Goal: Navigation & Orientation: Understand site structure

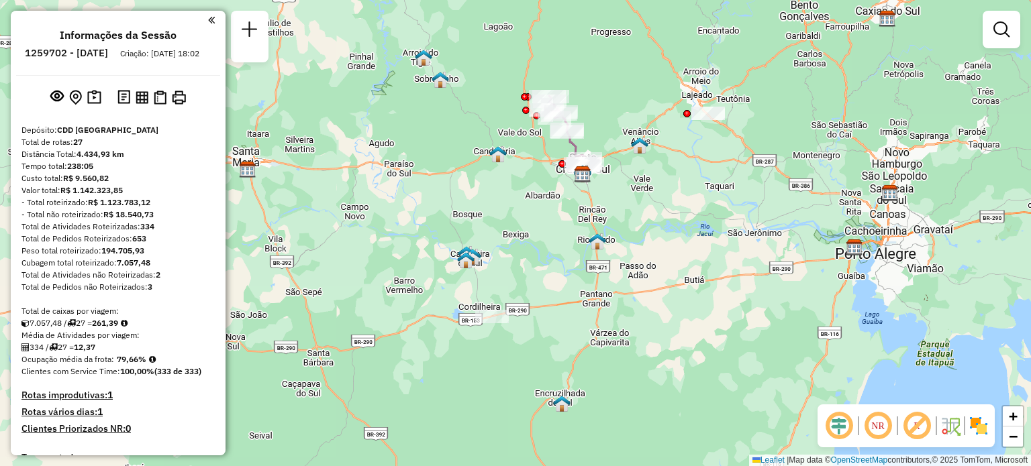
scroll to position [1565, 0]
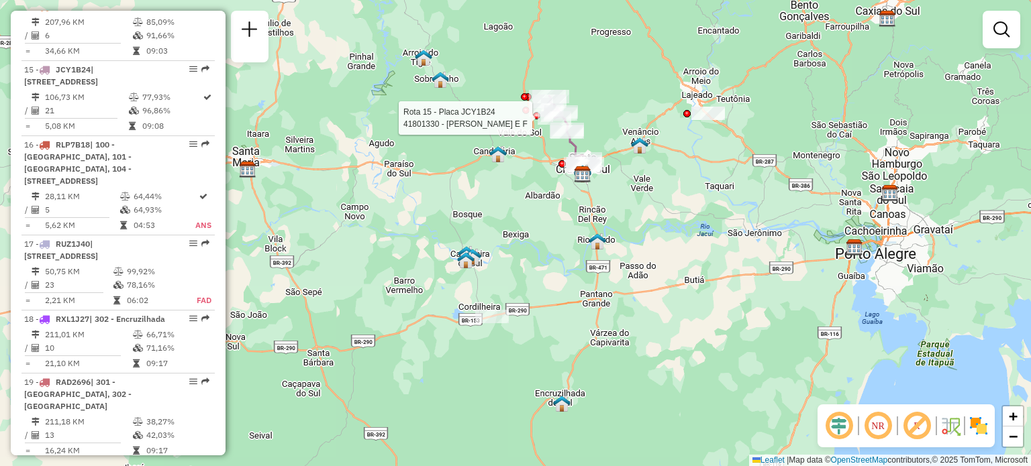
select select "**********"
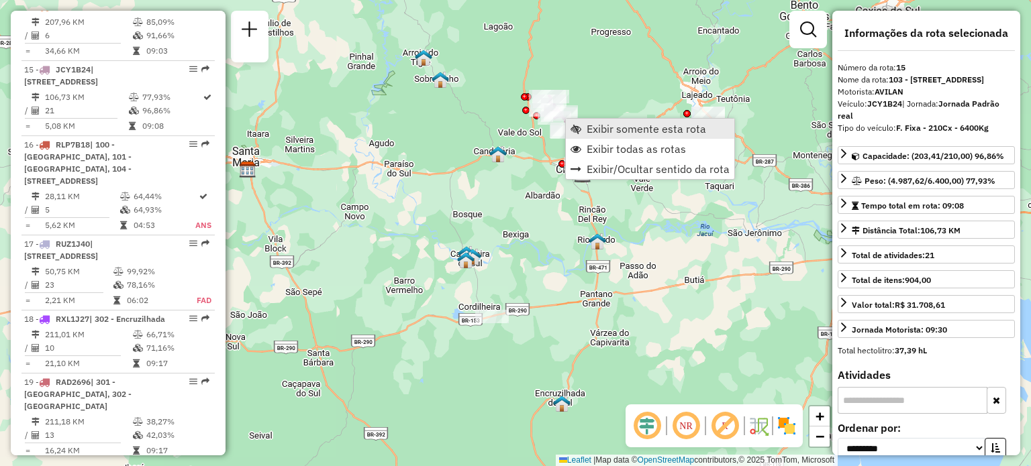
click at [644, 128] on span "Exibir somente esta rota" at bounding box center [646, 128] width 119 height 11
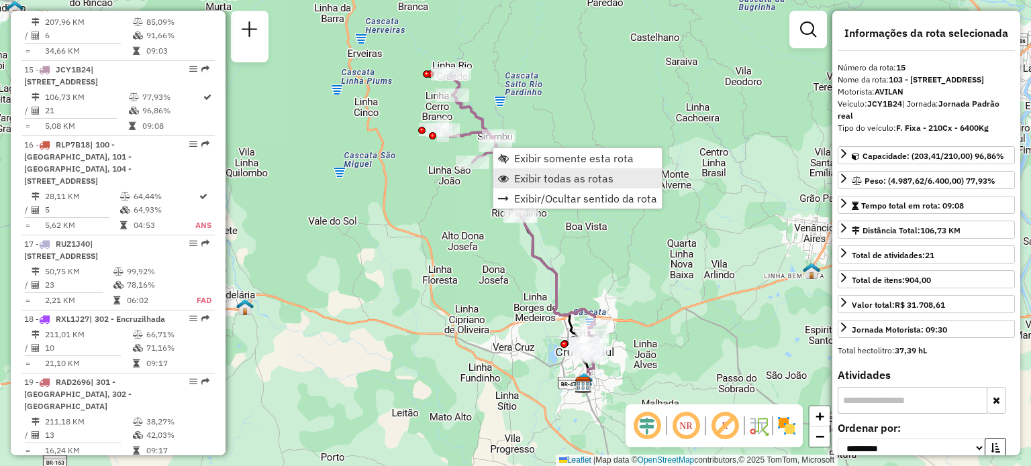
click at [575, 179] on span "Exibir todas as rotas" at bounding box center [563, 178] width 99 height 11
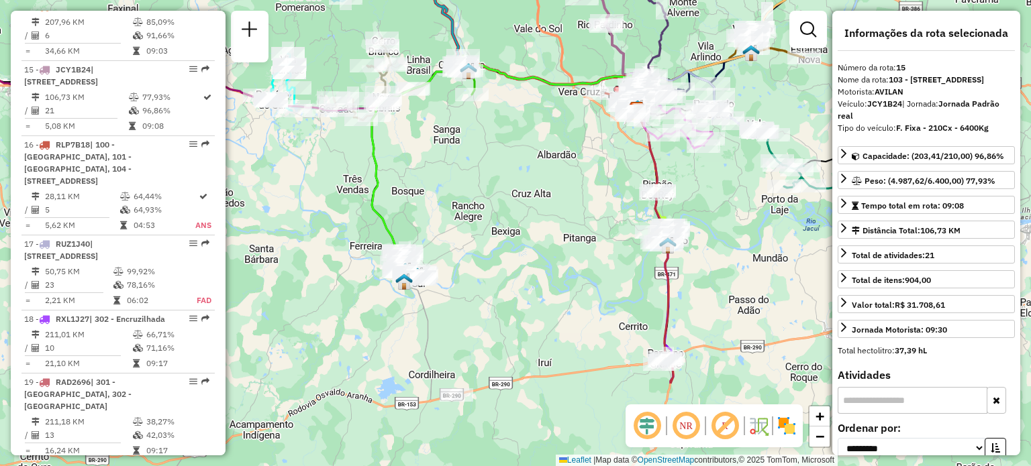
drag, startPoint x: 526, startPoint y: 317, endPoint x: 525, endPoint y: 158, distance: 159.1
click at [525, 158] on div "Janela de atendimento Grade de atendimento Capacidade Transportadoras Veículos …" at bounding box center [515, 233] width 1031 height 466
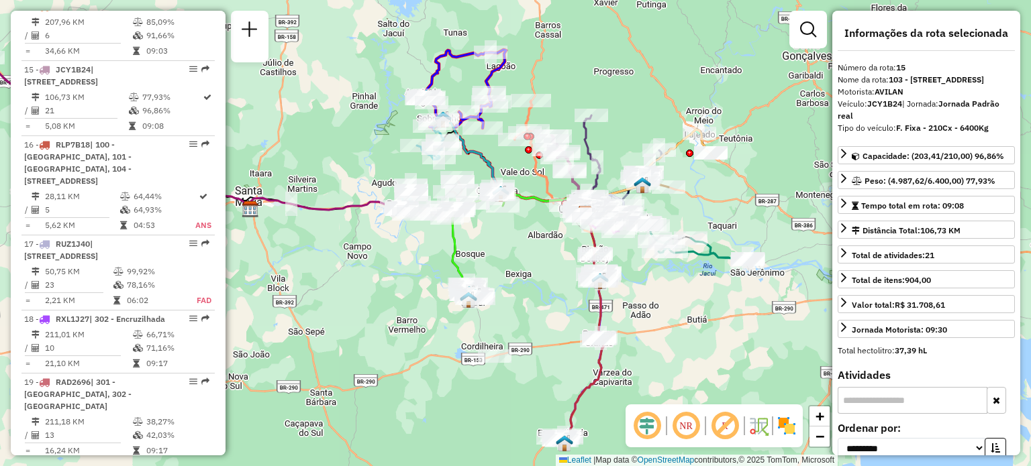
drag, startPoint x: 502, startPoint y: 213, endPoint x: 536, endPoint y: 294, distance: 87.9
click at [536, 293] on div "Janela de atendimento Grade de atendimento Capacidade Transportadoras Veículos …" at bounding box center [515, 233] width 1031 height 466
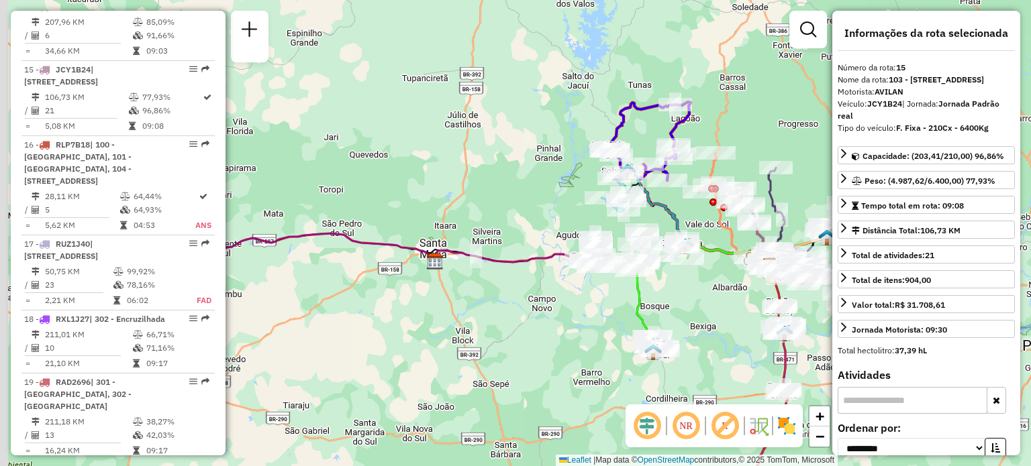
drag, startPoint x: 409, startPoint y: 223, endPoint x: 561, endPoint y: 241, distance: 153.4
click at [561, 241] on div "Janela de atendimento Grade de atendimento Capacidade Transportadoras Veículos …" at bounding box center [515, 233] width 1031 height 466
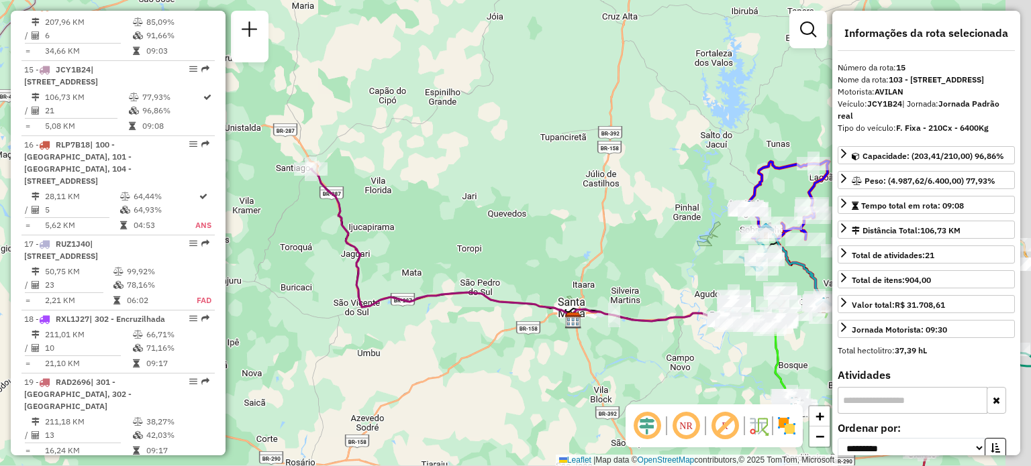
drag, startPoint x: 534, startPoint y: 202, endPoint x: 383, endPoint y: 197, distance: 151.8
click at [383, 198] on div "Janela de atendimento Grade de atendimento Capacidade Transportadoras Veículos …" at bounding box center [515, 233] width 1031 height 466
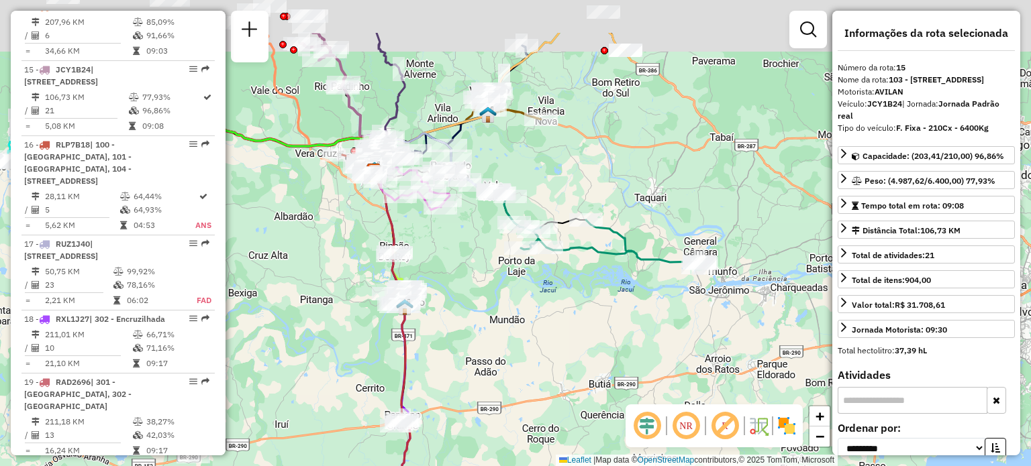
drag, startPoint x: 533, startPoint y: 119, endPoint x: 544, endPoint y: 182, distance: 63.3
click at [544, 182] on div "Janela de atendimento Grade de atendimento Capacidade Transportadoras Veículos …" at bounding box center [515, 233] width 1031 height 466
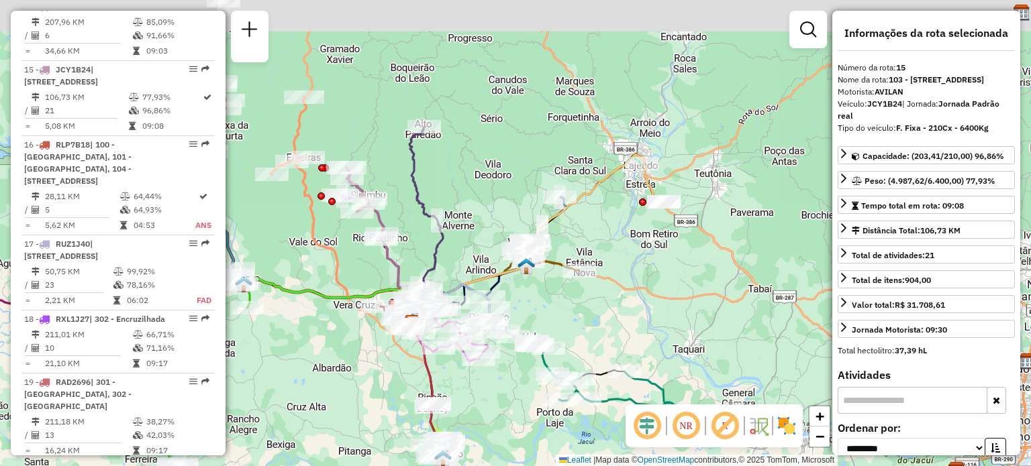
drag, startPoint x: 411, startPoint y: 58, endPoint x: 451, endPoint y: 219, distance: 166.0
click at [451, 219] on div "Janela de atendimento Grade de atendimento Capacidade Transportadoras Veículos …" at bounding box center [515, 233] width 1031 height 466
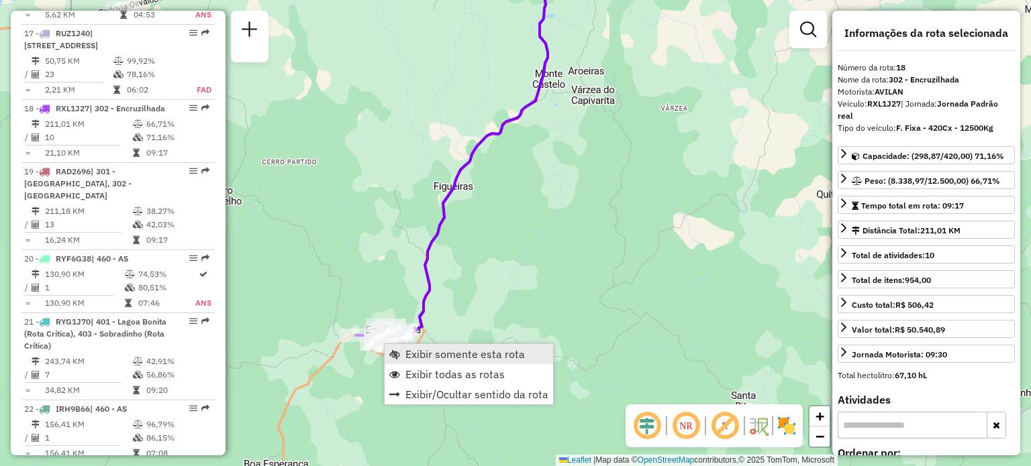
scroll to position [1814, 0]
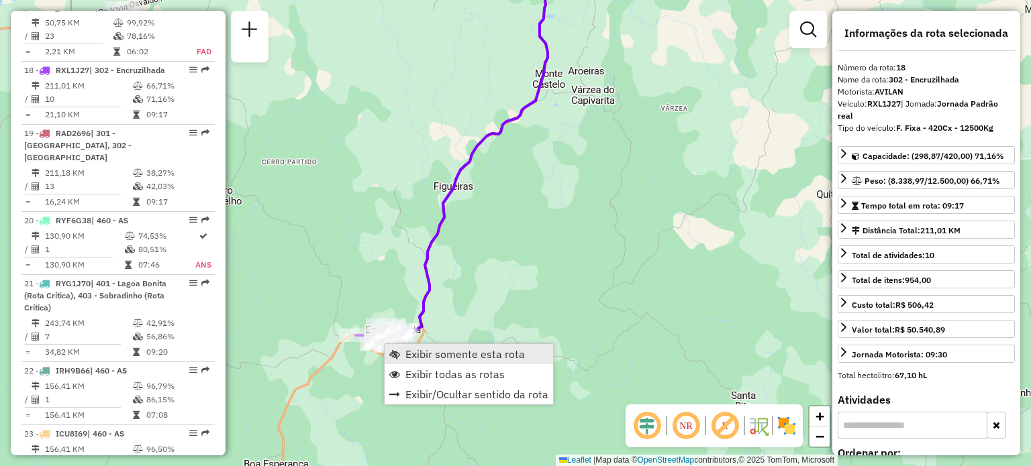
click at [401, 350] on link "Exibir somente esta rota" at bounding box center [469, 354] width 168 height 20
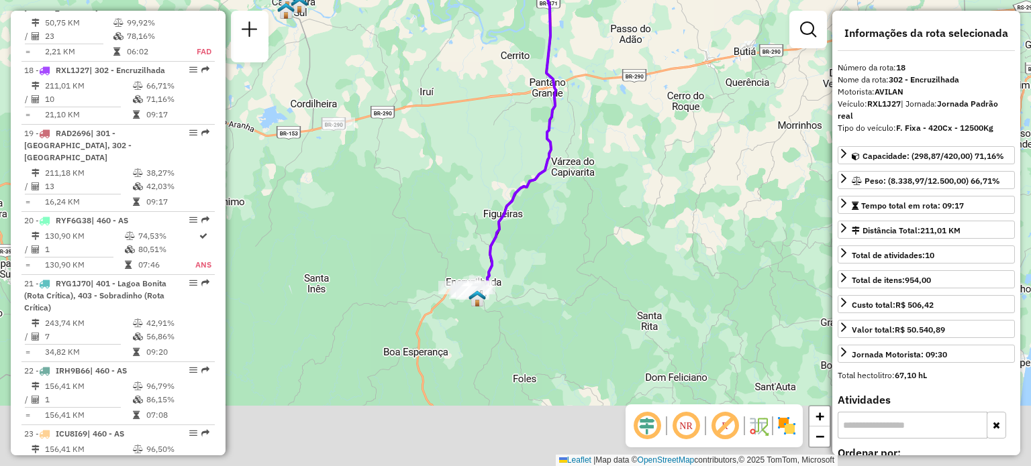
drag, startPoint x: 496, startPoint y: 332, endPoint x: 478, endPoint y: 179, distance: 154.8
click at [478, 179] on div "Janela de atendimento Grade de atendimento Capacidade Transportadoras Veículos …" at bounding box center [515, 233] width 1031 height 466
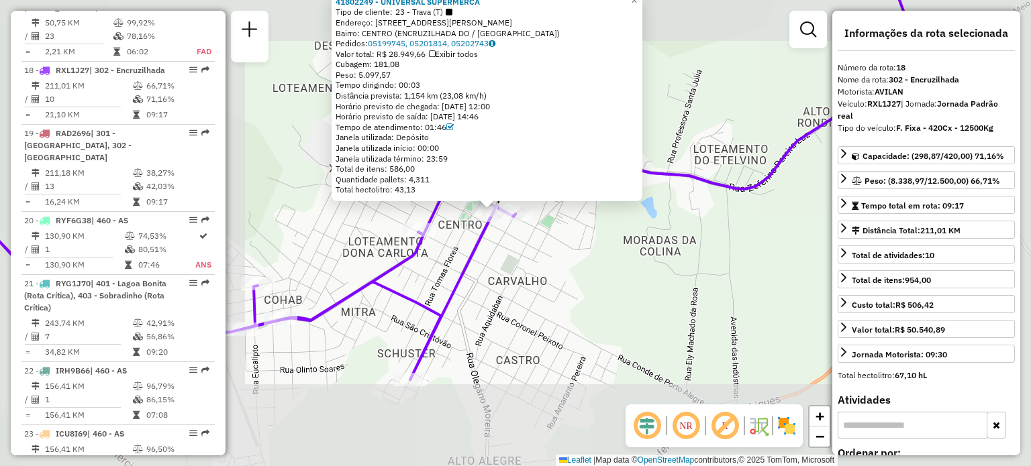
click at [506, 268] on div "41802249 - UNIVERSAL SUPERMERCA Tipo de cliente: 23 - Trava (T) Endereço: [STRE…" at bounding box center [515, 233] width 1031 height 466
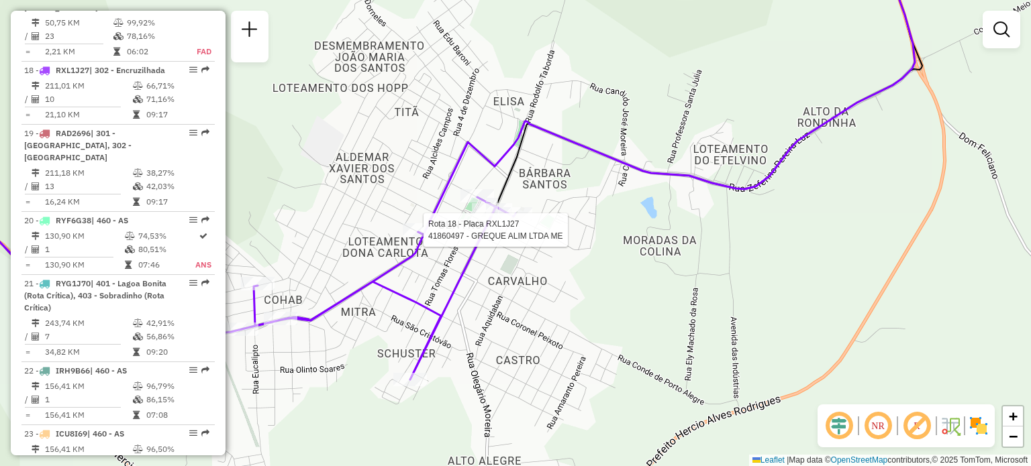
select select "**********"
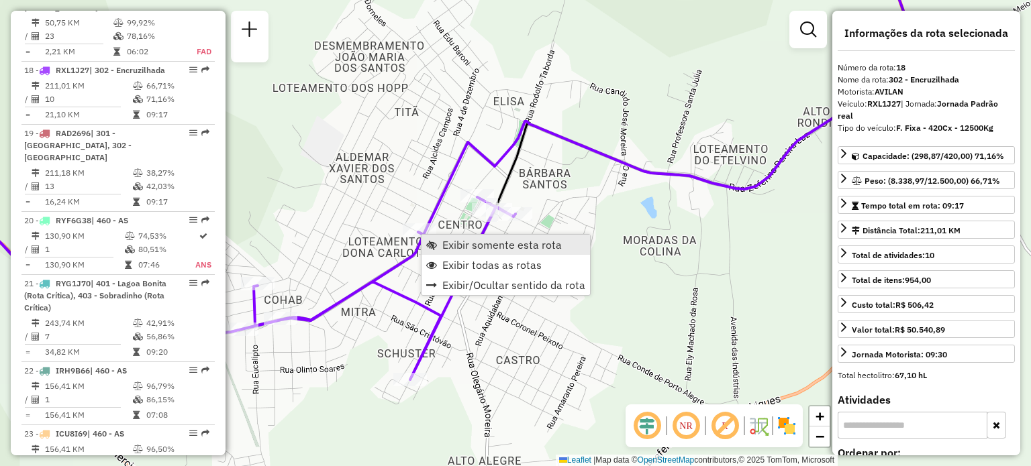
click at [475, 240] on span "Exibir somente esta rota" at bounding box center [501, 245] width 119 height 11
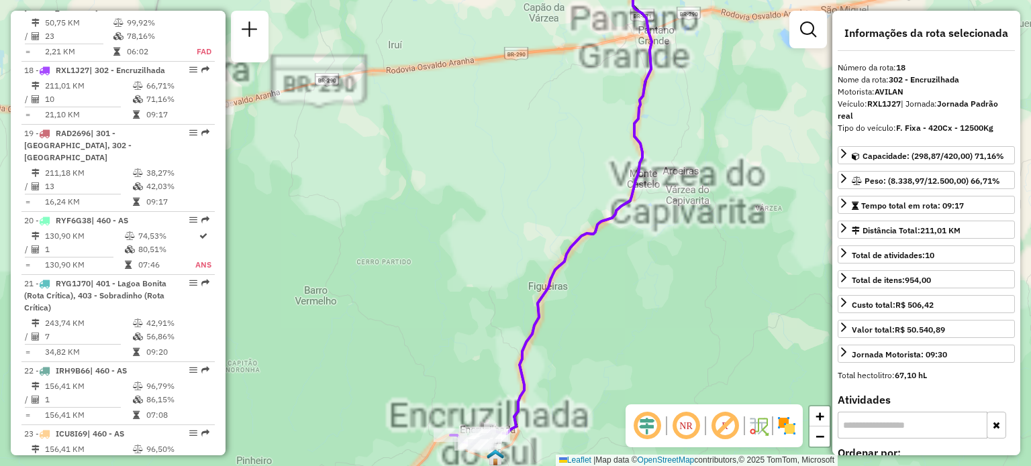
drag, startPoint x: 488, startPoint y: 384, endPoint x: 475, endPoint y: 17, distance: 367.4
click at [477, 25] on div "Janela de atendimento Grade de atendimento Capacidade Transportadoras Veículos …" at bounding box center [515, 233] width 1031 height 466
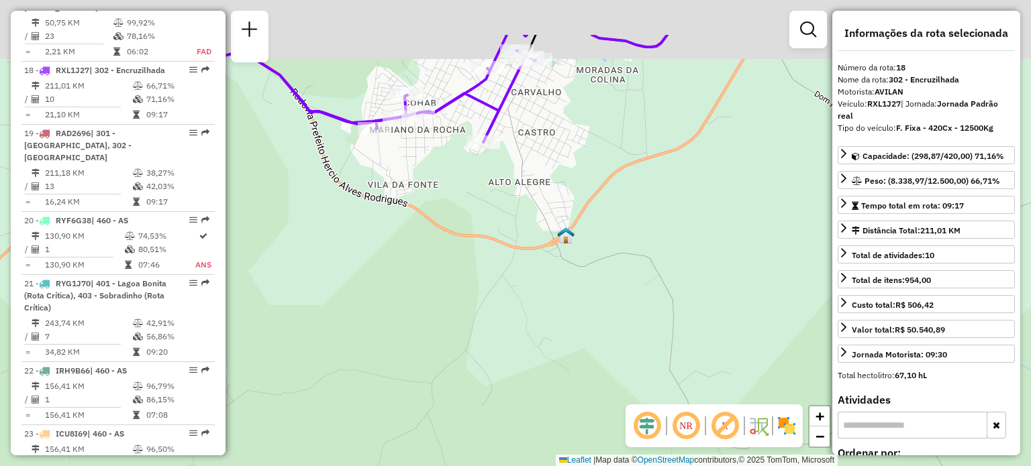
click at [475, 196] on div "Janela de atendimento Grade de atendimento Capacidade Transportadoras Veículos …" at bounding box center [515, 233] width 1031 height 466
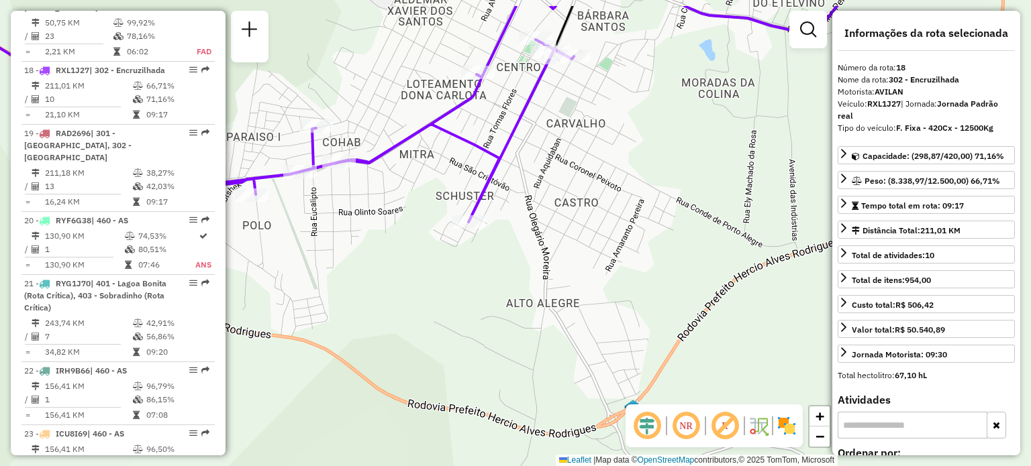
click at [477, 128] on div "Janela de atendimento Grade de atendimento Capacidade Transportadoras Veículos …" at bounding box center [515, 233] width 1031 height 466
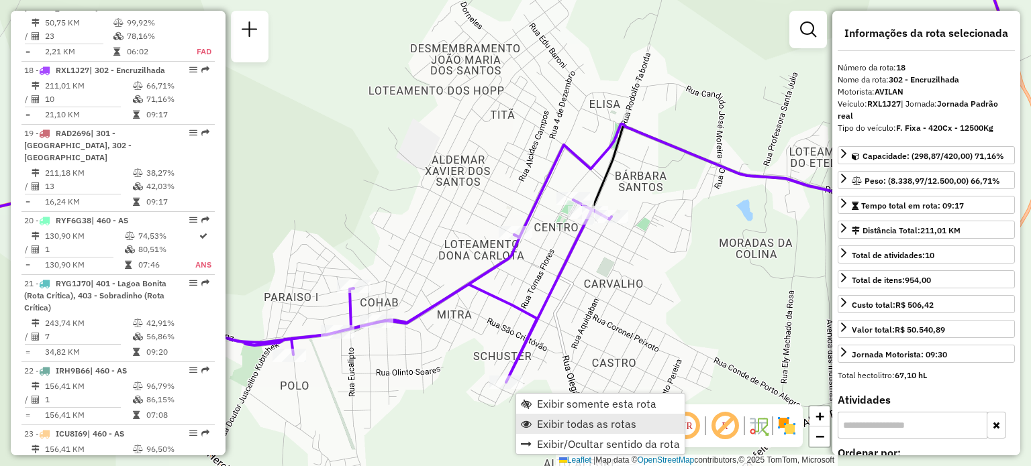
click at [564, 428] on span "Exibir todas as rotas" at bounding box center [586, 424] width 99 height 11
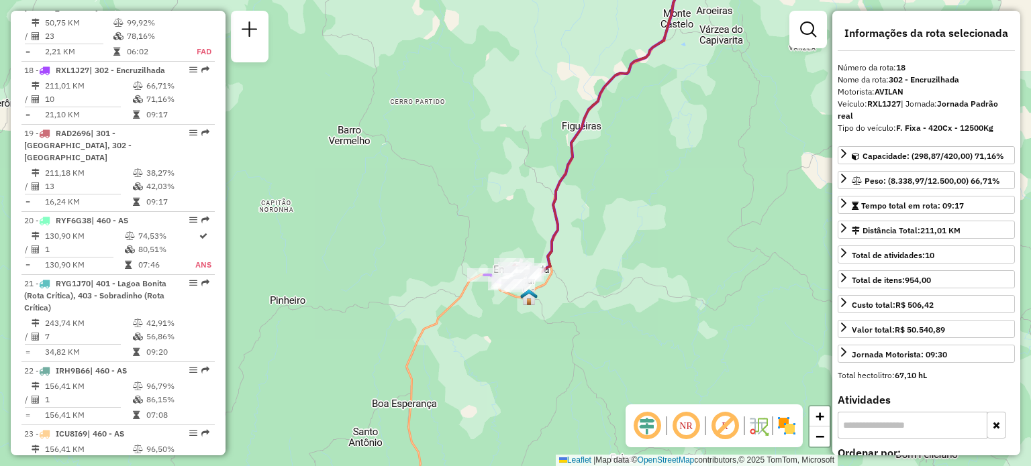
drag, startPoint x: 537, startPoint y: 158, endPoint x: 509, endPoint y: 337, distance: 181.3
click at [506, 334] on div "Janela de atendimento Grade de atendimento Capacidade Transportadoras Veículos …" at bounding box center [515, 233] width 1031 height 466
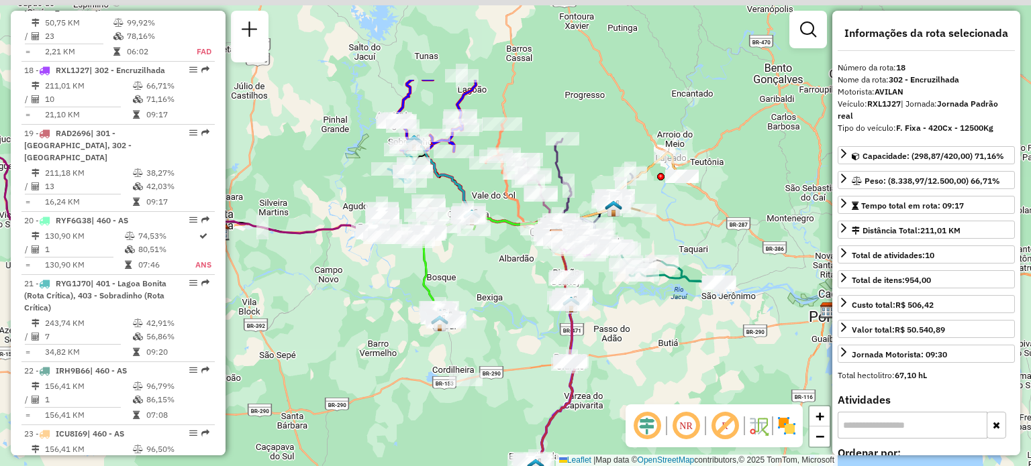
drag, startPoint x: 515, startPoint y: 256, endPoint x: 532, endPoint y: 300, distance: 46.5
click at [531, 305] on div "Janela de atendimento Grade de atendimento Capacidade Transportadoras Veículos …" at bounding box center [515, 233] width 1031 height 466
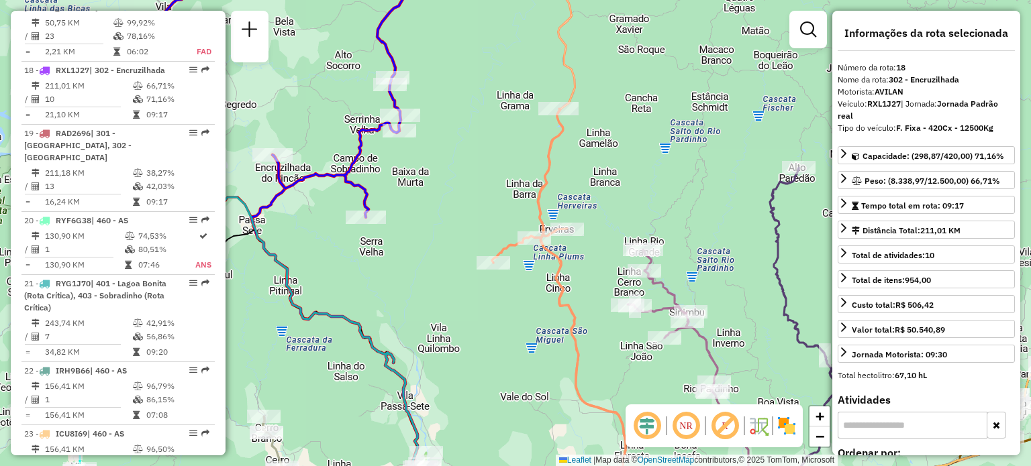
drag, startPoint x: 604, startPoint y: 283, endPoint x: 533, endPoint y: 213, distance: 100.1
click at [554, 224] on div "Janela de atendimento Grade de atendimento Capacidade Transportadoras Veículos …" at bounding box center [515, 233] width 1031 height 466
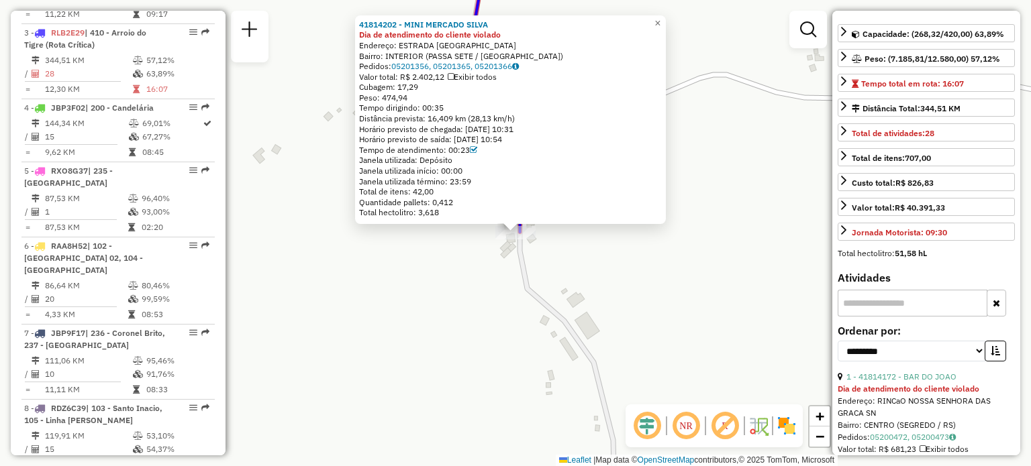
scroll to position [67, 0]
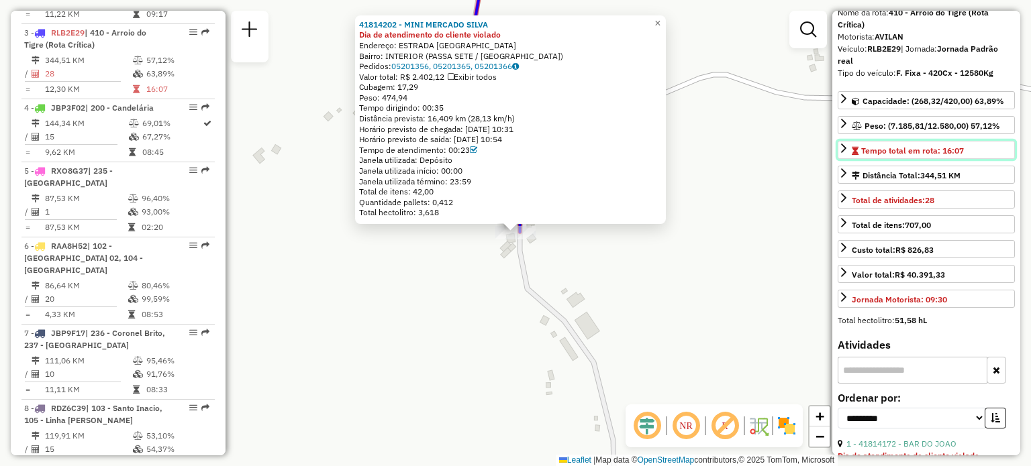
click at [970, 152] on link "Tempo total em rota: 16:07" at bounding box center [926, 150] width 177 height 18
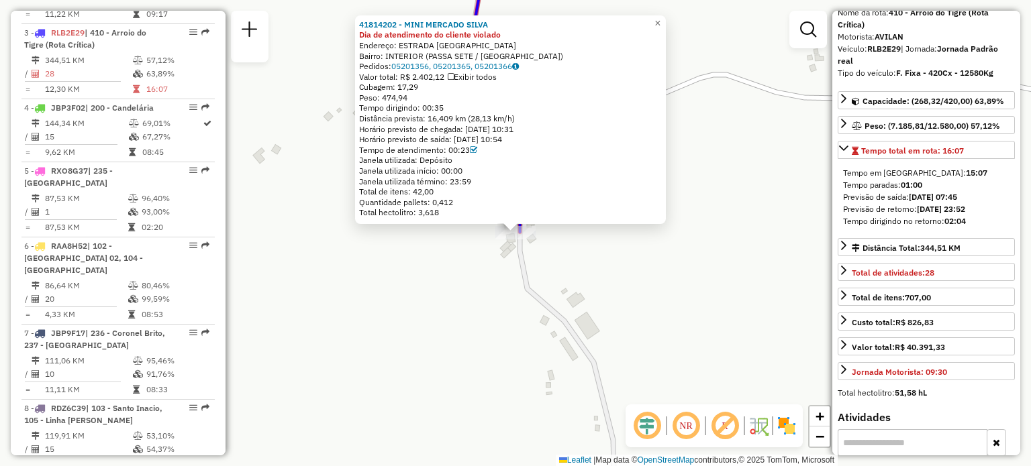
click at [592, 285] on div "41814202 - MINI MERCADO SILVA Dia de atendimento do cliente violado Endereço: E…" at bounding box center [515, 233] width 1031 height 466
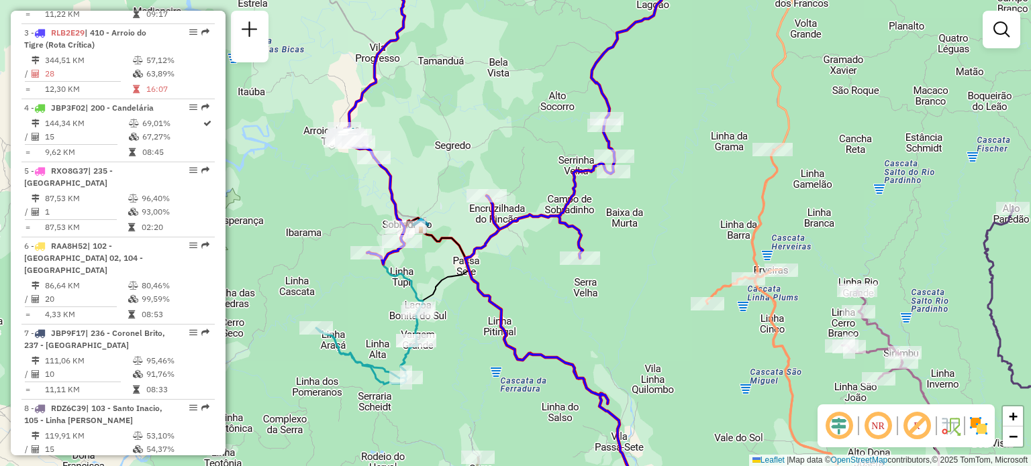
drag, startPoint x: 523, startPoint y: 349, endPoint x: 496, endPoint y: 303, distance: 53.5
click at [496, 303] on div "Janela de atendimento Grade de atendimento Capacidade Transportadoras Veículos …" at bounding box center [515, 233] width 1031 height 466
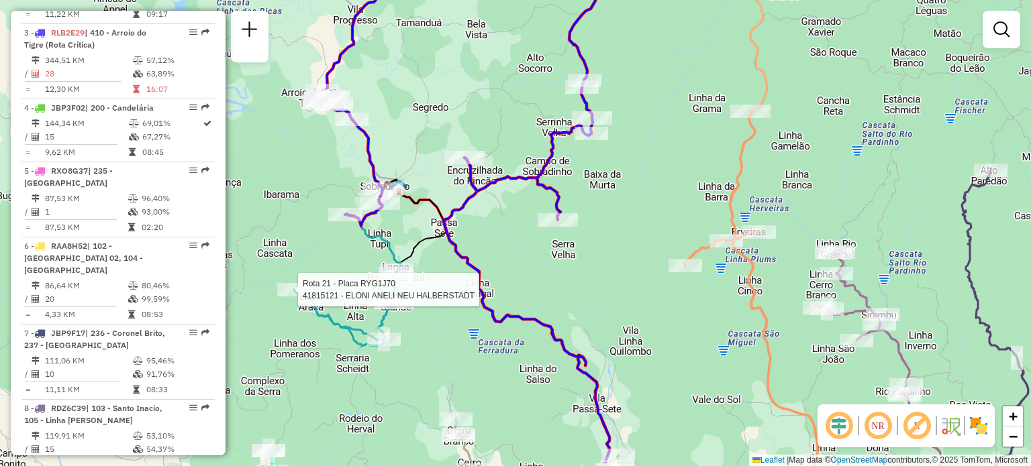
select select "**********"
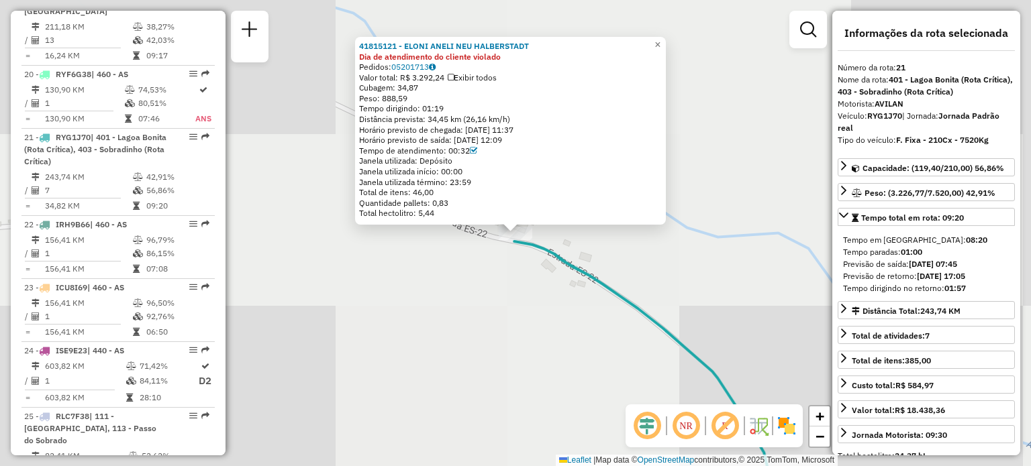
scroll to position [2027, 0]
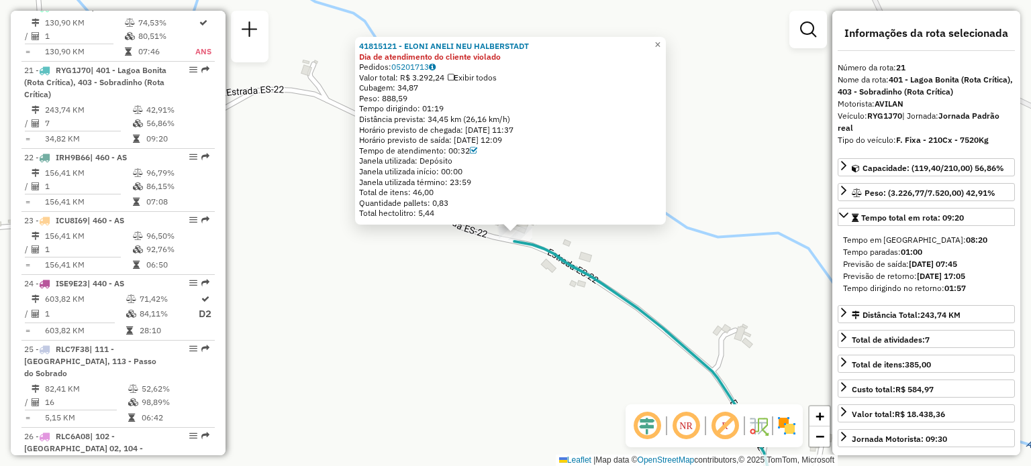
click at [690, 305] on div "41815121 - ELONI ANELI NEU HALBERSTADT Dia de atendimento do cliente violado Pe…" at bounding box center [515, 233] width 1031 height 466
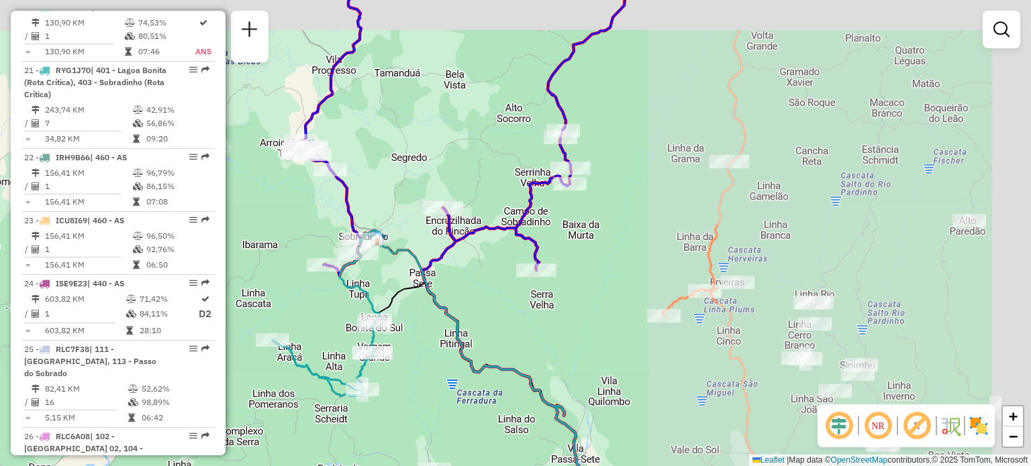
drag, startPoint x: 846, startPoint y: 264, endPoint x: 412, endPoint y: 303, distance: 435.3
click at [413, 307] on icon at bounding box center [540, 391] width 356 height 323
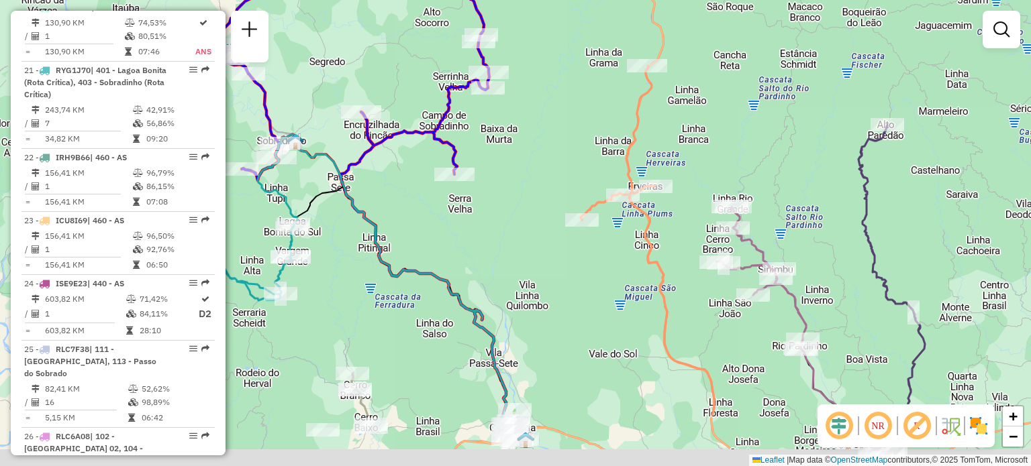
drag, startPoint x: 515, startPoint y: 297, endPoint x: 450, endPoint y: 173, distance: 139.9
click at [450, 173] on div "Rota 3 - Placa RLB2E29 41814202 - MINI MERCADO SILVA Janela de atendimento Grad…" at bounding box center [515, 233] width 1031 height 466
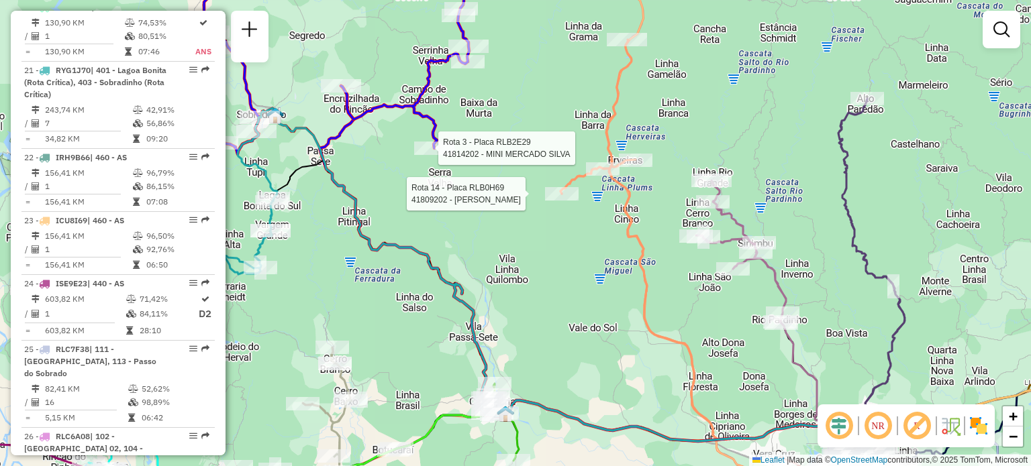
click at [568, 201] on div at bounding box center [562, 193] width 34 height 13
select select "**********"
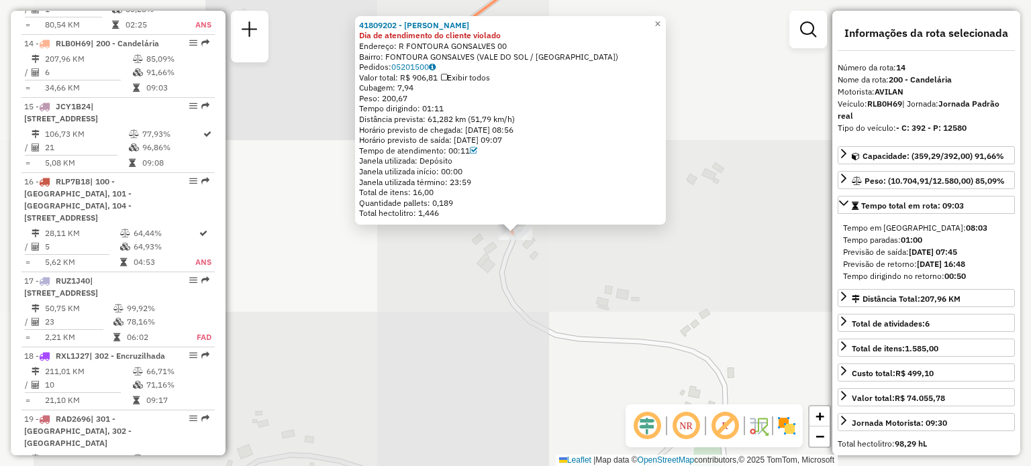
scroll to position [1501, 0]
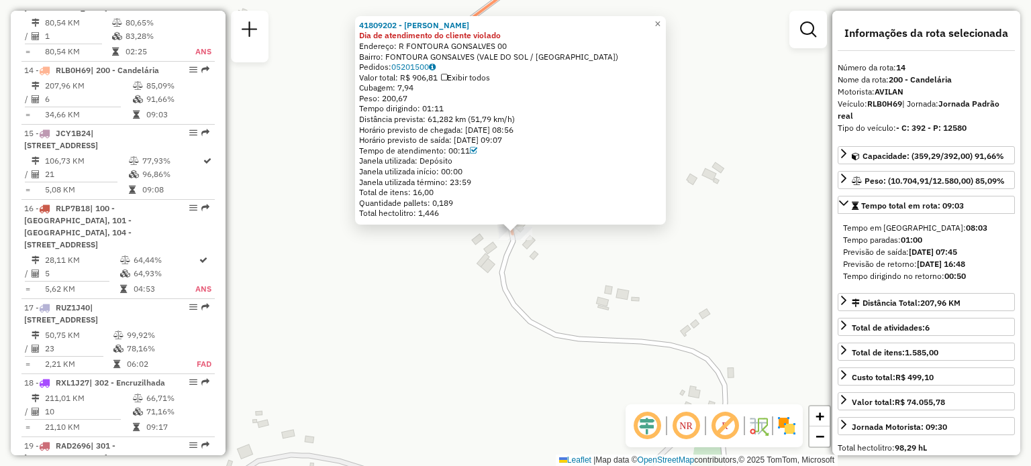
click at [785, 269] on div "41809202 - [PERSON_NAME] FISCH Dia de atendimento do cliente violado Endereço: …" at bounding box center [515, 233] width 1031 height 466
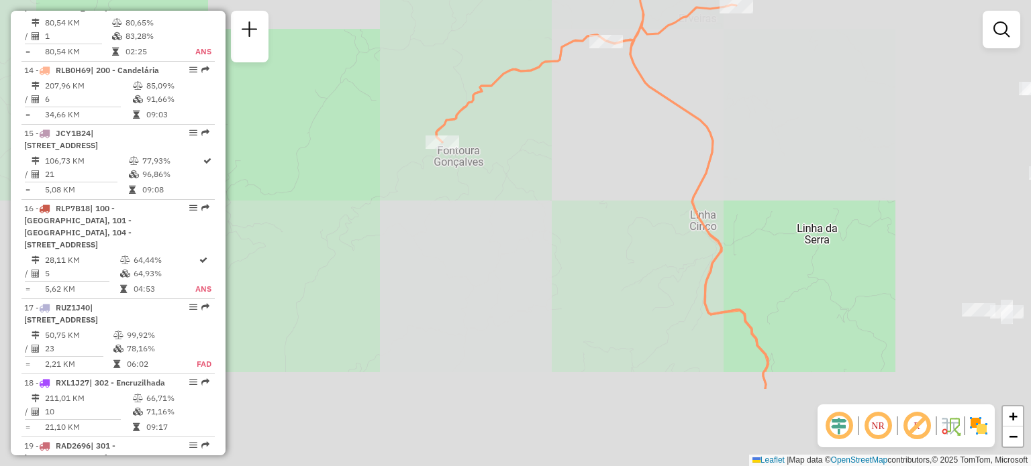
drag, startPoint x: 628, startPoint y: 195, endPoint x: 543, endPoint y: 166, distance: 90.0
click at [544, 162] on div "Janela de atendimento Grade de atendimento Capacidade Transportadoras Veículos …" at bounding box center [515, 233] width 1031 height 466
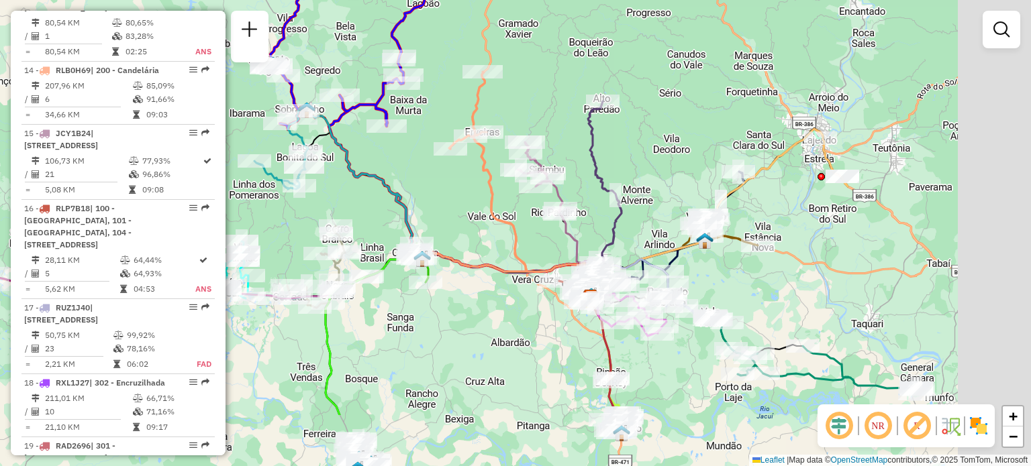
drag, startPoint x: 901, startPoint y: 306, endPoint x: 493, endPoint y: 146, distance: 437.6
click at [493, 146] on div "Janela de atendimento Grade de atendimento Capacidade Transportadoras Veículos …" at bounding box center [515, 233] width 1031 height 466
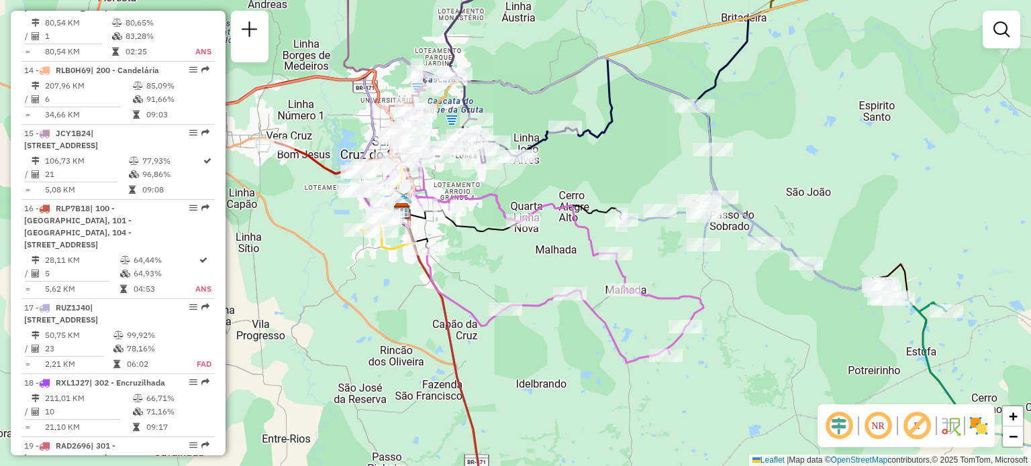
drag, startPoint x: 333, startPoint y: 167, endPoint x: 482, endPoint y: 198, distance: 152.2
click at [482, 198] on icon at bounding box center [541, 260] width 325 height 206
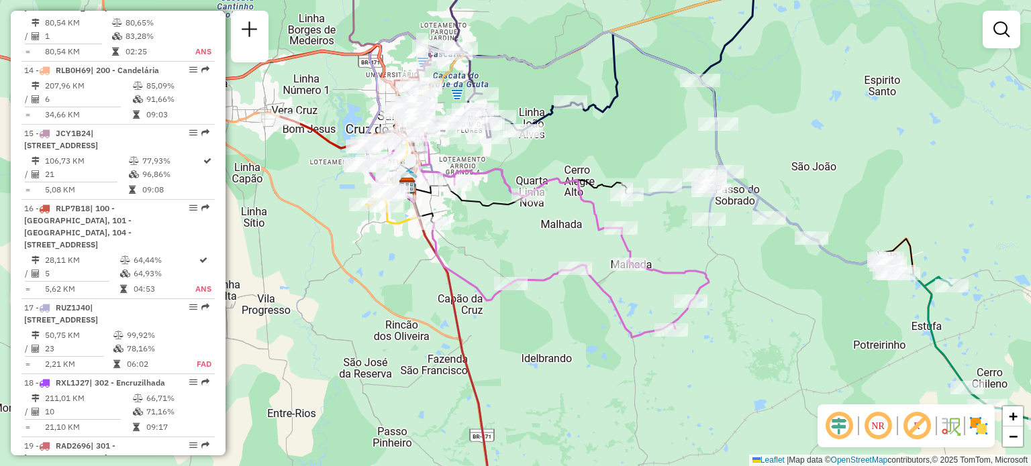
drag, startPoint x: 307, startPoint y: 142, endPoint x: 364, endPoint y: 190, distance: 73.8
click at [364, 190] on div "Rota 8 - Placa RDZ6C39 41800759 - COMERC PAREDAO Janela de atendimento Grade de…" at bounding box center [515, 233] width 1031 height 466
